Goal: Browse casually: Explore the website without a specific task or goal

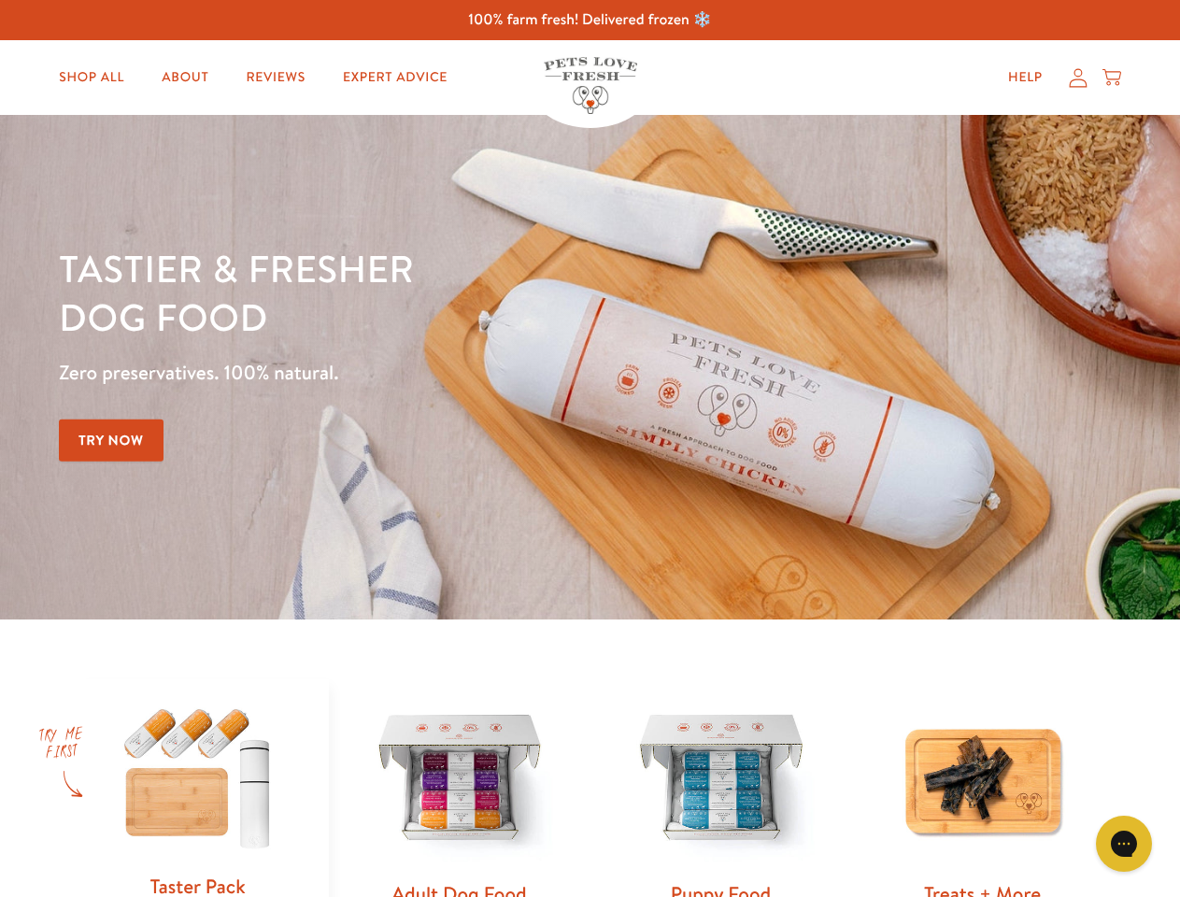
click at [590, 449] on div "Tastier & fresher dog food Zero preservatives. 100% natural. Try Now" at bounding box center [413, 367] width 708 height 247
click at [1124, 844] on icon "Gorgias live chat" at bounding box center [1124, 844] width 18 height 18
